Goal: Entertainment & Leisure: Browse casually

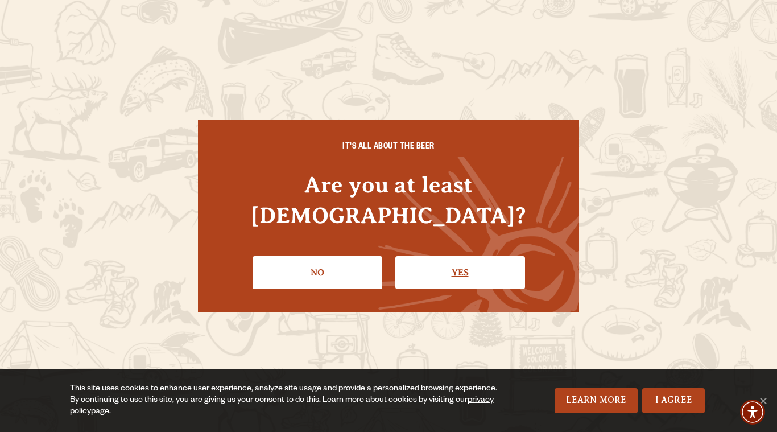
click at [433, 267] on link "Yes" at bounding box center [460, 272] width 130 height 33
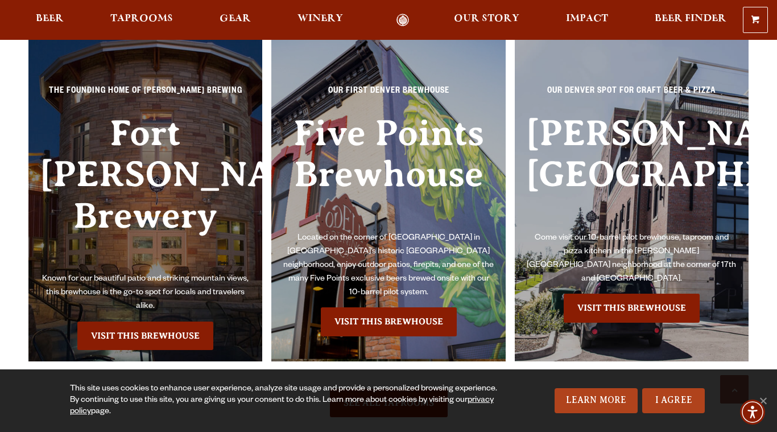
scroll to position [2437, 0]
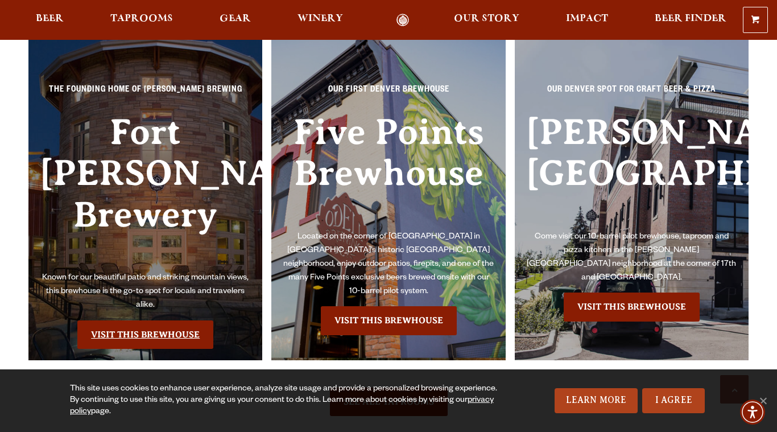
click at [131, 320] on link "Visit this Brewhouse" at bounding box center [145, 334] width 136 height 28
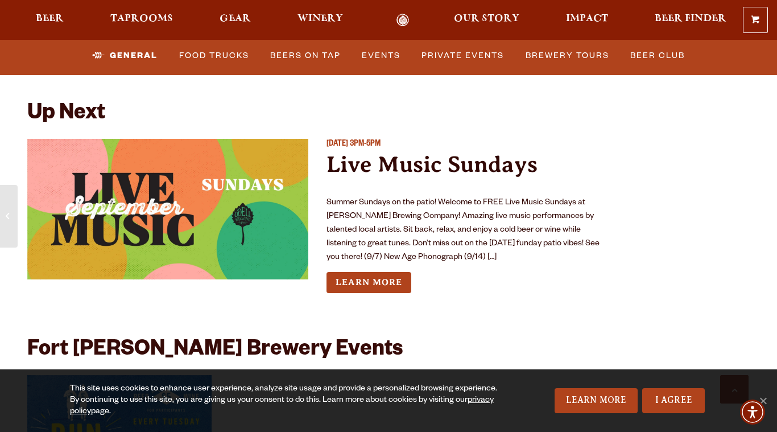
scroll to position [4133, 0]
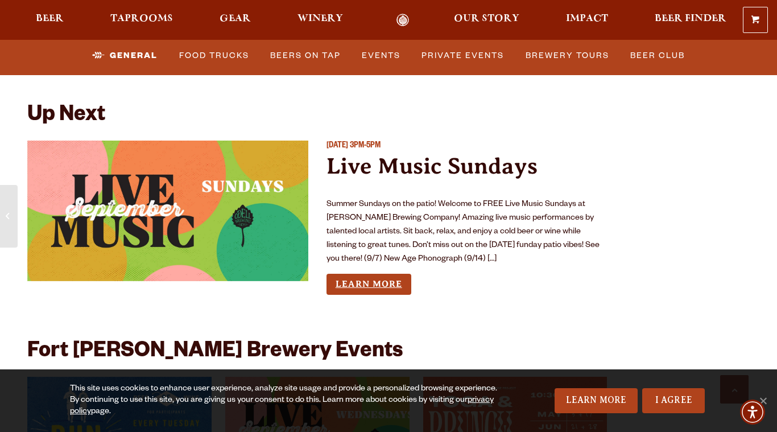
click at [372, 275] on link "Learn More" at bounding box center [368, 284] width 85 height 21
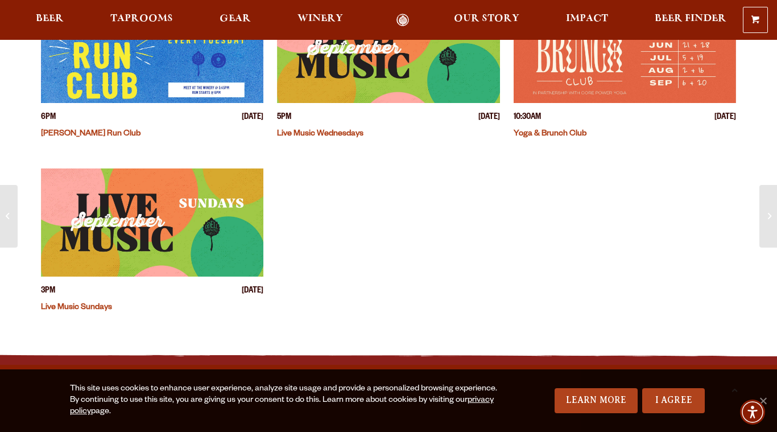
scroll to position [395, 0]
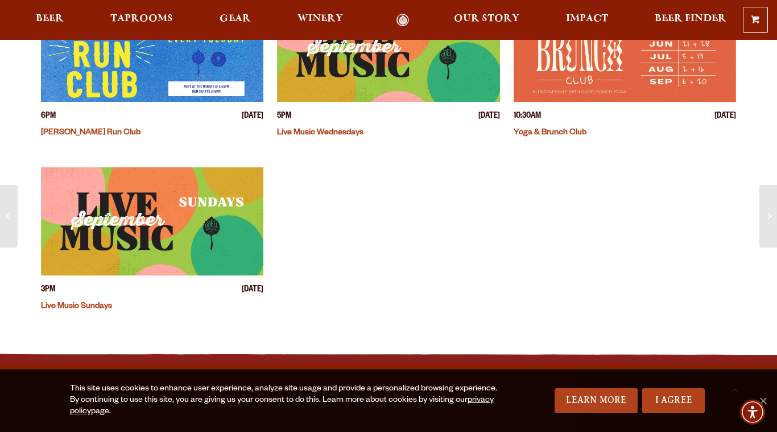
click at [216, 259] on img "View event details" at bounding box center [152, 221] width 222 height 108
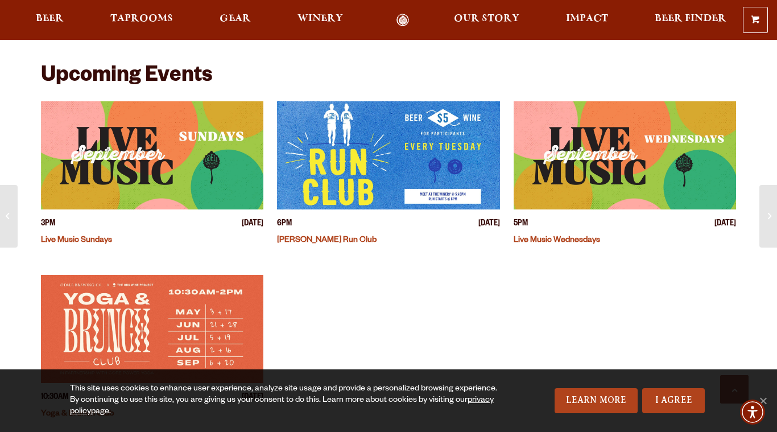
scroll to position [280, 0]
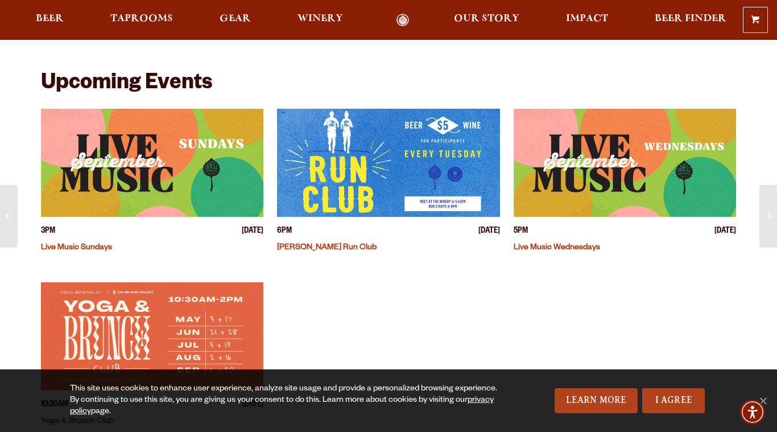
click at [199, 169] on img "View event details" at bounding box center [152, 163] width 222 height 108
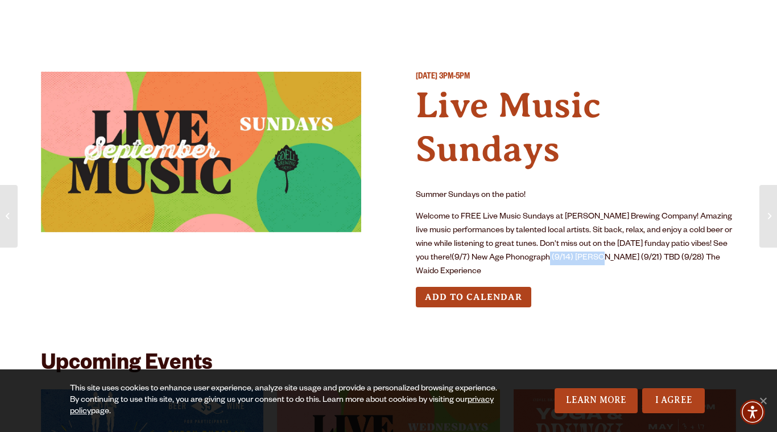
drag, startPoint x: 538, startPoint y: 256, endPoint x: 589, endPoint y: 259, distance: 51.3
click at [589, 259] on p "Welcome to FREE Live Music Sundays at [PERSON_NAME] Brewing Company! Amazing li…" at bounding box center [576, 244] width 320 height 68
copy p "[PERSON_NAME]"
